Goal: Task Accomplishment & Management: Complete application form

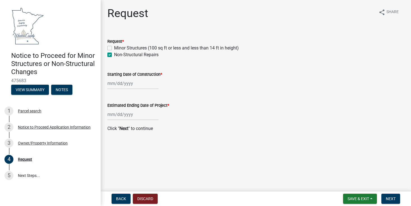
select select "9"
select select "2025"
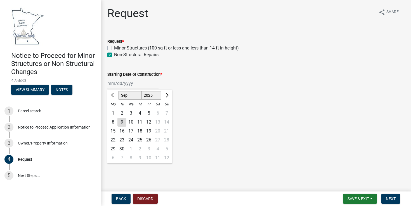
click at [132, 86] on div "[PERSON_NAME] Feb Mar Apr [PERSON_NAME][DATE] Oct Nov [DATE] 1526 1527 1528 152…" at bounding box center [132, 83] width 51 height 11
click at [121, 139] on div "23" at bounding box center [121, 140] width 9 height 9
type input "[DATE]"
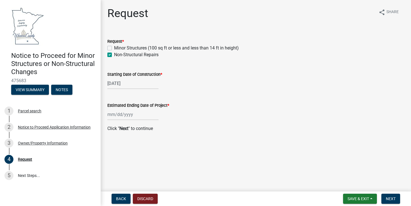
click at [124, 117] on div at bounding box center [132, 114] width 51 height 11
select select "9"
select select "2025"
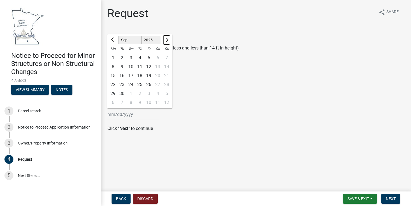
click at [167, 41] on span "Next month" at bounding box center [166, 40] width 4 height 4
select select "10"
click at [148, 92] on div "31" at bounding box center [148, 93] width 9 height 9
type input "[DATE]"
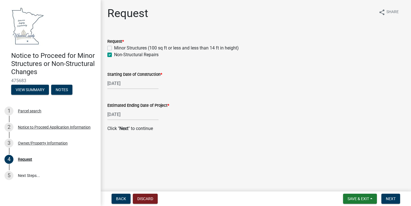
click at [349, 145] on main "Request share Share Request * Minor Structures (100 sq ft or less and less than…" at bounding box center [256, 94] width 310 height 189
click at [391, 197] on span "Next" at bounding box center [391, 198] width 10 height 4
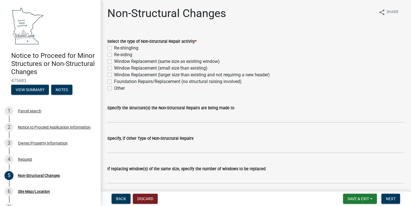
click at [114, 55] on label "Re-siding" at bounding box center [123, 54] width 18 height 7
click at [114, 55] on input "Re-siding" at bounding box center [116, 53] width 4 height 4
checkbox input "true"
checkbox input "false"
checkbox input "true"
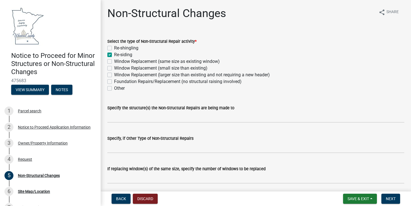
checkbox input "false"
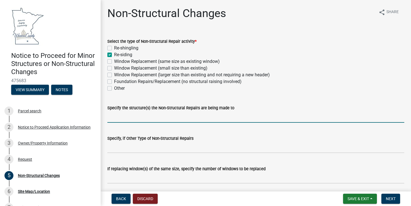
click at [131, 118] on input "Specify the structure(s) the Non-Structural Repairs are being made to" at bounding box center [255, 116] width 297 height 11
type input "Re-siding home with attached garage."
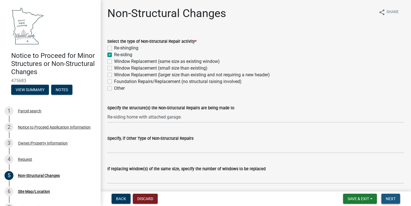
click at [389, 196] on span "Next" at bounding box center [391, 198] width 10 height 4
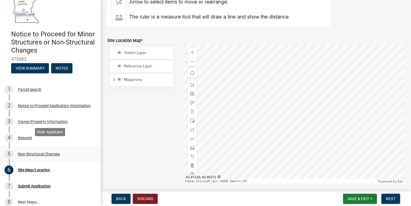
scroll to position [28, 0]
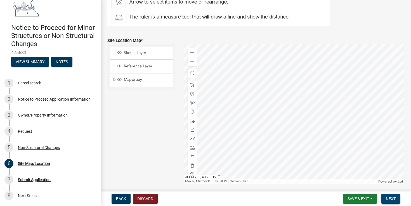
click at [388, 198] on span "Next" at bounding box center [391, 198] width 10 height 4
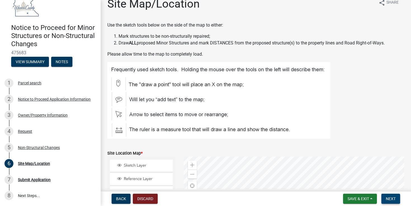
scroll to position [0, 0]
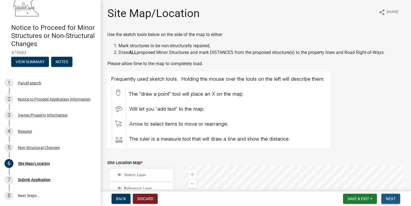
click at [394, 199] on span "Next" at bounding box center [391, 198] width 10 height 4
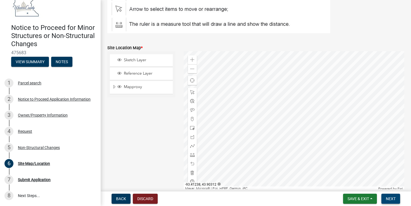
scroll to position [125, 0]
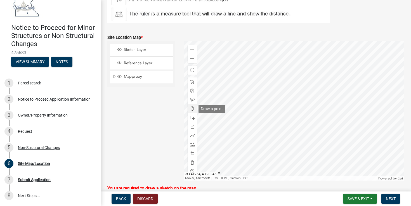
click at [191, 110] on span at bounding box center [192, 108] width 4 height 4
click at [294, 85] on div at bounding box center [294, 111] width 221 height 140
click at [192, 110] on span at bounding box center [192, 108] width 4 height 4
click at [294, 91] on div at bounding box center [294, 111] width 221 height 140
click at [295, 94] on div at bounding box center [294, 111] width 221 height 140
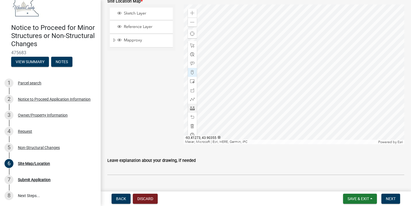
scroll to position [162, 0]
drag, startPoint x: 387, startPoint y: 199, endPoint x: 323, endPoint y: 181, distance: 66.3
click at [387, 199] on span "Next" at bounding box center [391, 198] width 10 height 4
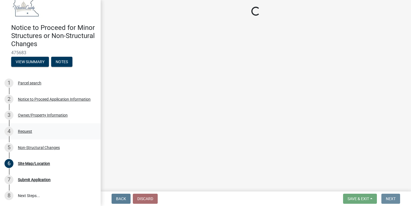
scroll to position [0, 0]
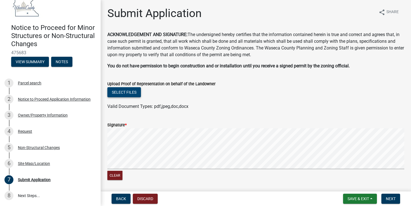
click at [132, 95] on button "Select files" at bounding box center [124, 92] width 34 height 10
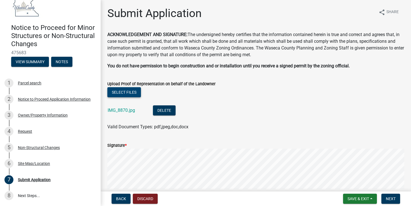
scroll to position [50, 0]
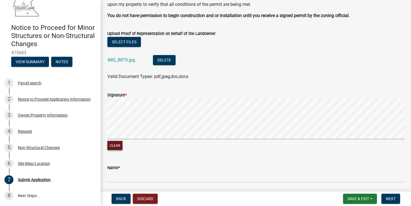
click at [115, 146] on button "Clear" at bounding box center [114, 145] width 15 height 9
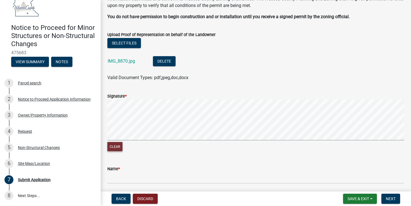
click at [115, 149] on button "Clear" at bounding box center [114, 146] width 15 height 9
click at [188, 160] on wm-data-entity-input-list "ACKNOWLEDGEMENT AND SIGNATURE: The undersigned hereby certifies that the inform…" at bounding box center [255, 125] width 297 height 287
click at [115, 149] on button "Clear" at bounding box center [114, 146] width 15 height 9
click at [120, 146] on button "Clear" at bounding box center [114, 146] width 15 height 9
click at [192, 159] on wm-data-entity-input-list "ACKNOWLEDGEMENT AND SIGNATURE: The undersigned hereby certifies that the inform…" at bounding box center [255, 125] width 297 height 287
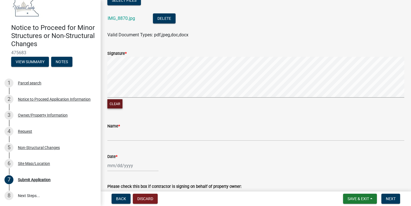
scroll to position [93, 0]
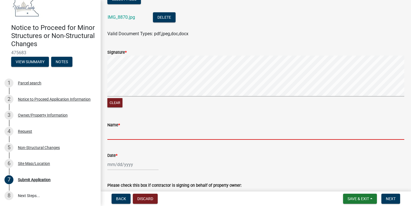
click at [126, 136] on input "Name *" at bounding box center [255, 133] width 297 height 11
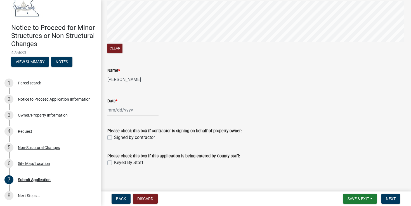
type input "[PERSON_NAME]"
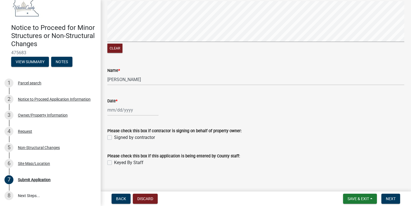
click at [114, 138] on label "Signed by contractor" at bounding box center [134, 137] width 41 height 7
click at [114, 138] on input "Signed by contractor" at bounding box center [116, 136] width 4 height 4
checkbox input "true"
select select "9"
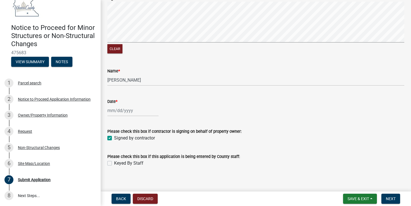
select select "2025"
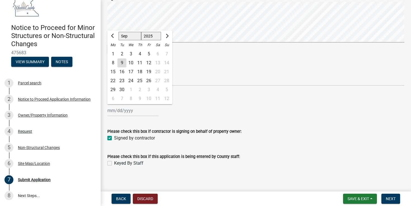
click at [111, 112] on div "[PERSON_NAME] Feb Mar Apr [PERSON_NAME][DATE] Oct Nov [DATE] 1526 1527 1528 152…" at bounding box center [132, 110] width 51 height 11
click at [121, 63] on div "9" at bounding box center [121, 62] width 9 height 9
type input "[DATE]"
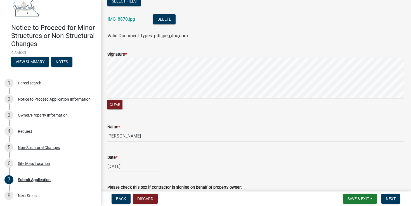
scroll to position [151, 0]
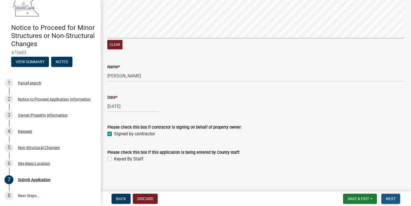
click at [386, 199] on span "Next" at bounding box center [391, 198] width 10 height 4
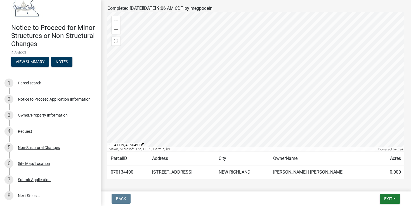
scroll to position [95, 0]
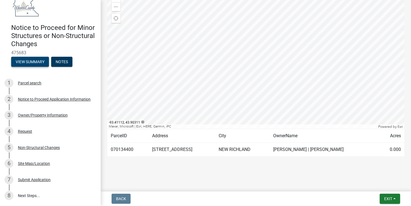
click at [33, 64] on button "View Summary" at bounding box center [30, 62] width 38 height 10
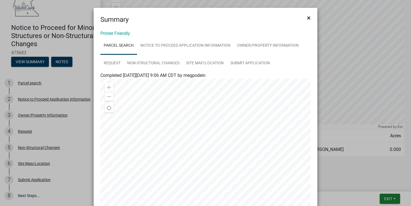
click at [309, 17] on span "×" at bounding box center [309, 18] width 4 height 8
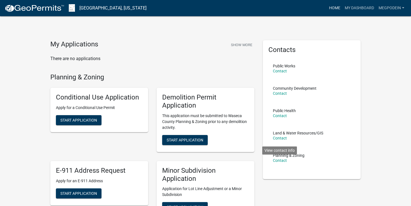
click at [338, 9] on link "Home" at bounding box center [335, 8] width 16 height 11
click at [332, 8] on link "Home" at bounding box center [335, 8] width 16 height 11
click at [29, 10] on img at bounding box center [34, 8] width 60 height 8
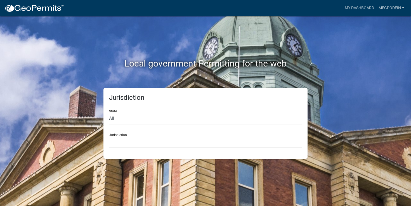
click at [131, 119] on select "All Colorado Georgia Indiana Iowa Kansas Minnesota Ohio South Carolina Wisconsin" at bounding box center [205, 118] width 193 height 11
select select "Minnesota"
click at [109, 113] on select "All Colorado Georgia Indiana Iowa Kansas Minnesota Ohio South Carolina Wisconsin" at bounding box center [205, 118] width 193 height 11
click at [151, 138] on select "Becker County, Minnesota Benton County, Minnesota Carlton County, Minnesota Cit…" at bounding box center [205, 142] width 193 height 11
click at [129, 146] on select "Becker County, Minnesota Benton County, Minnesota Carlton County, Minnesota Cit…" at bounding box center [205, 142] width 193 height 11
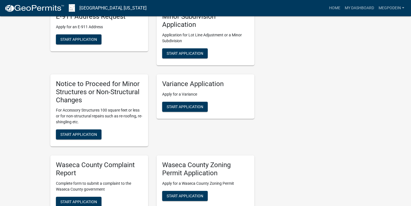
scroll to position [233, 0]
